Goal: Task Accomplishment & Management: Manage account settings

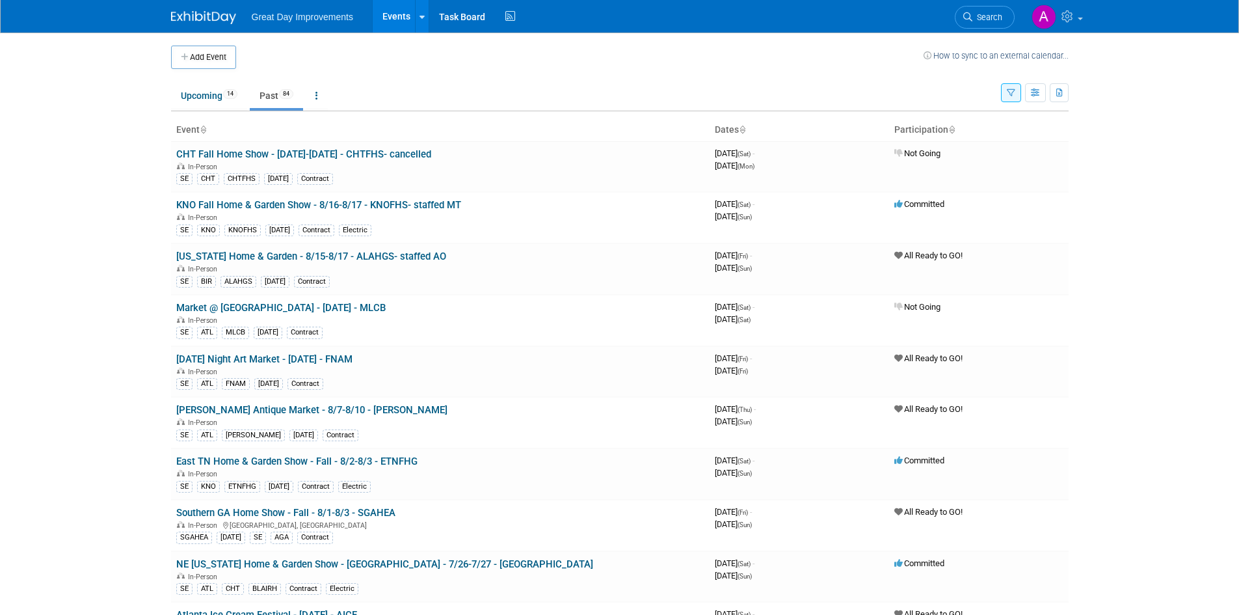
click at [1009, 93] on icon "button" at bounding box center [1011, 93] width 8 height 8
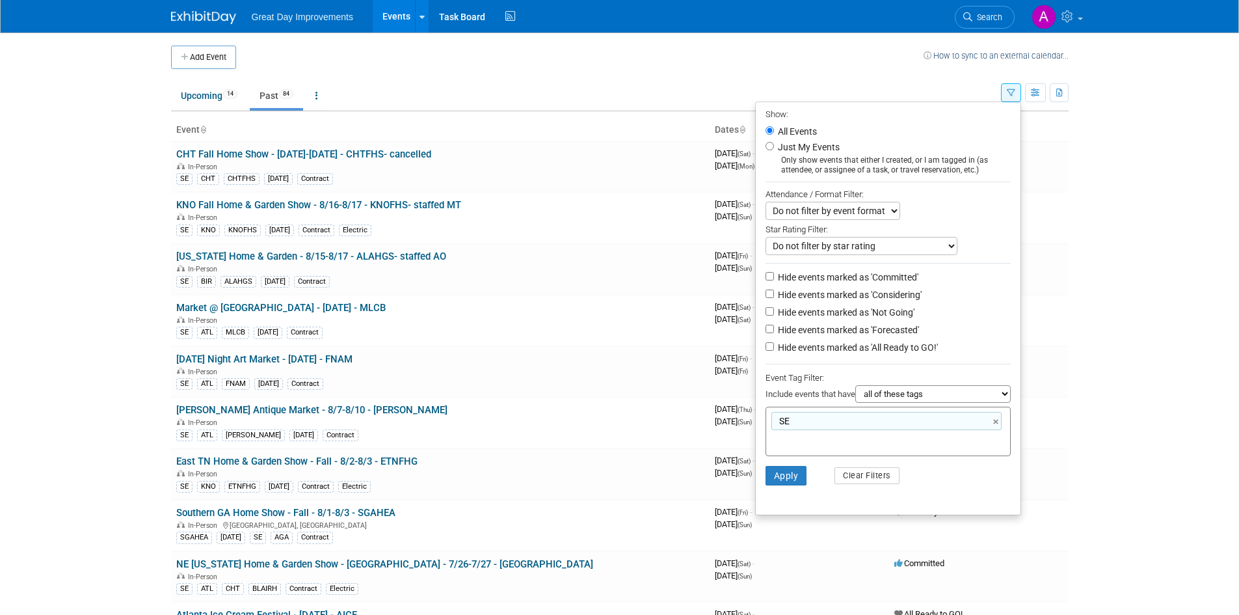
click at [1177, 328] on body "Great Day Improvements Events Add Event Bulk Upload Events Shareable Event Boar…" at bounding box center [619, 307] width 1239 height 615
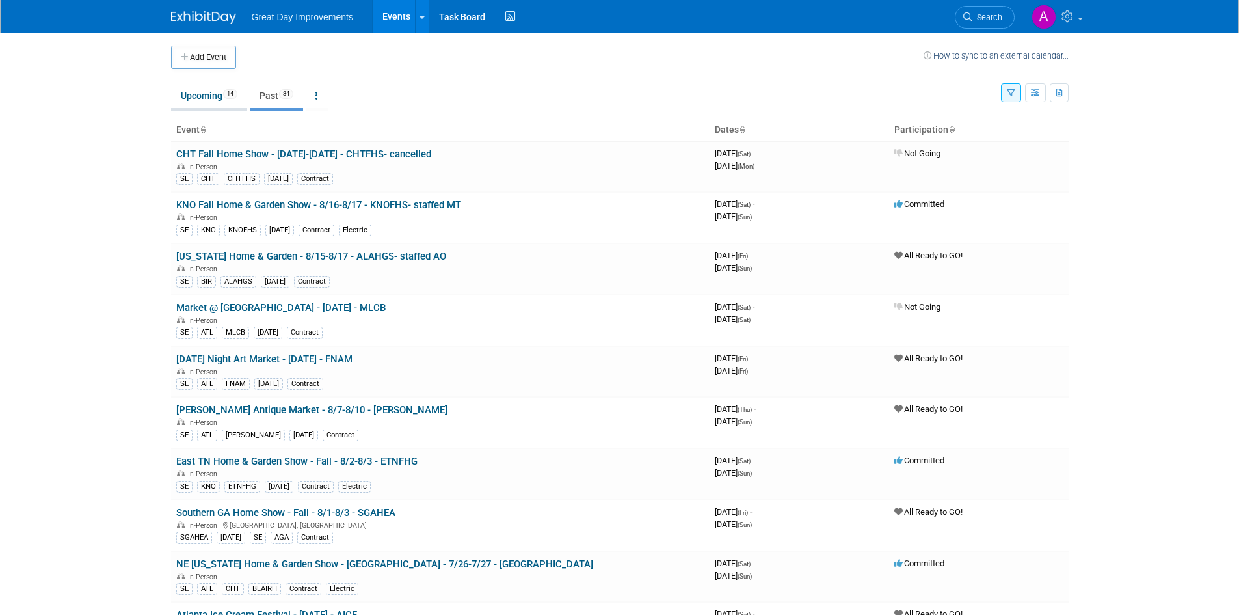
click at [198, 91] on link "Upcoming 14" at bounding box center [209, 95] width 76 height 25
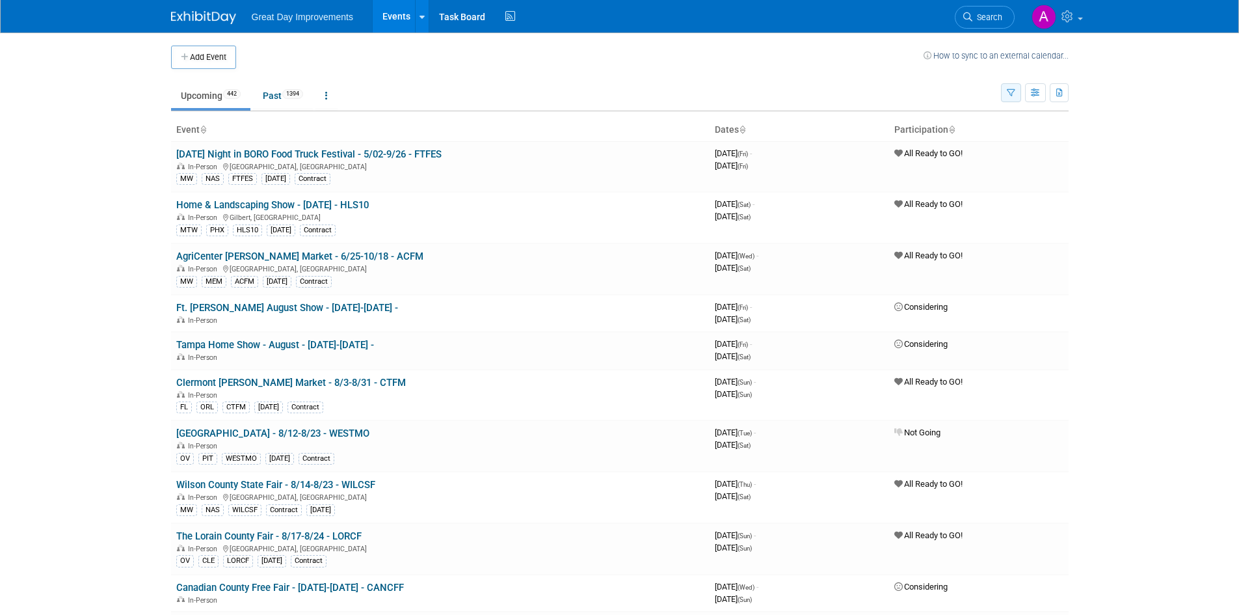
click at [1011, 92] on icon "button" at bounding box center [1011, 93] width 8 height 8
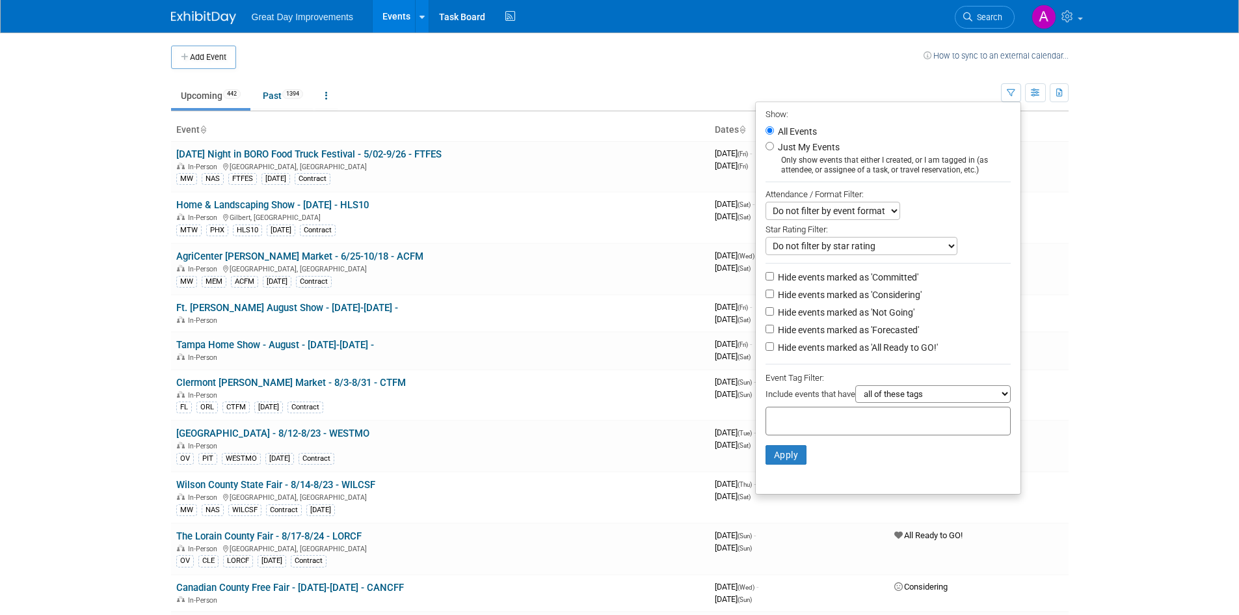
click at [866, 425] on div at bounding box center [888, 421] width 245 height 29
click at [866, 425] on input "text" at bounding box center [823, 418] width 104 height 13
type input "SE"
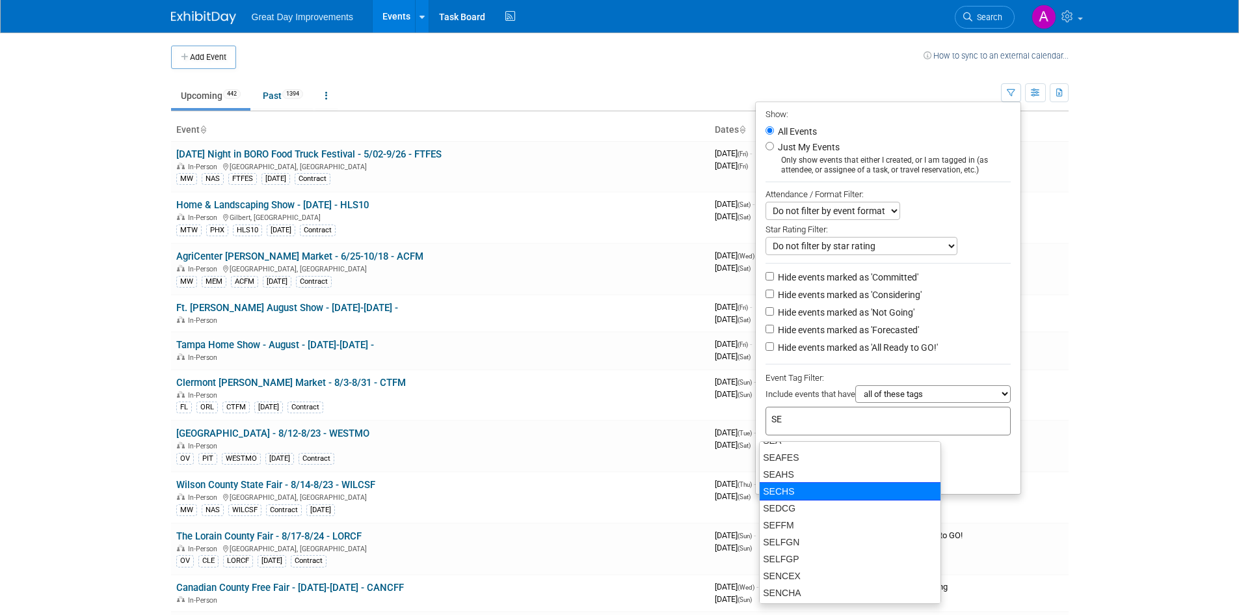
scroll to position [455, 0]
click at [811, 487] on div "SE" at bounding box center [850, 488] width 182 height 18
type input "SE"
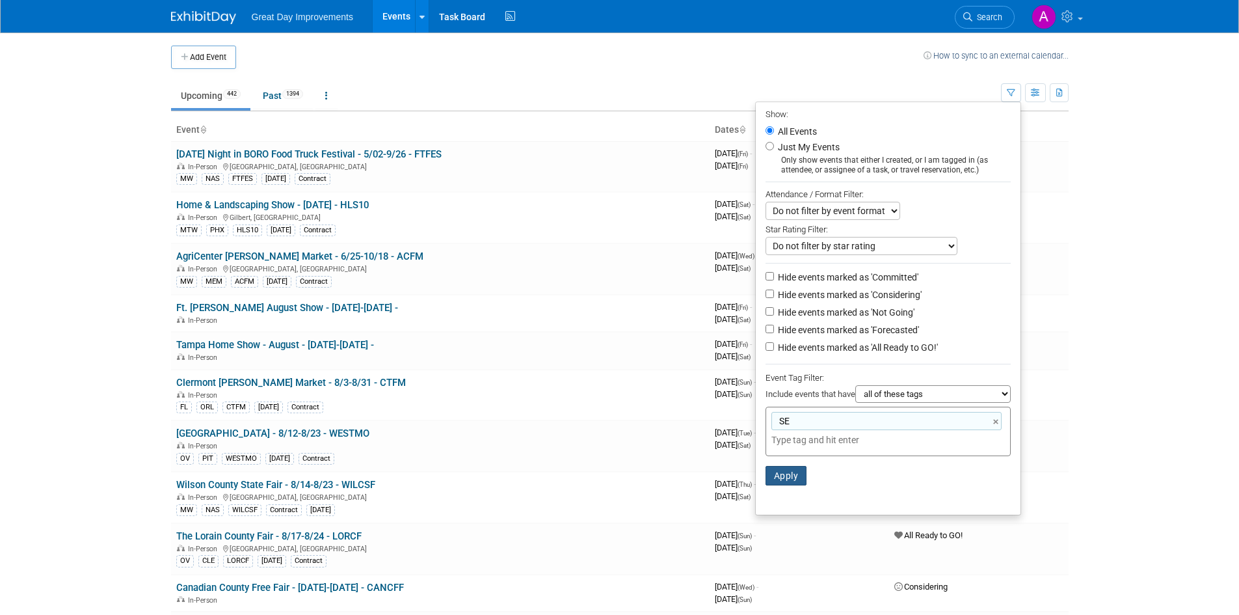
click at [770, 483] on button "Apply" at bounding box center [787, 476] width 42 height 20
